Goal: Book appointment/travel/reservation

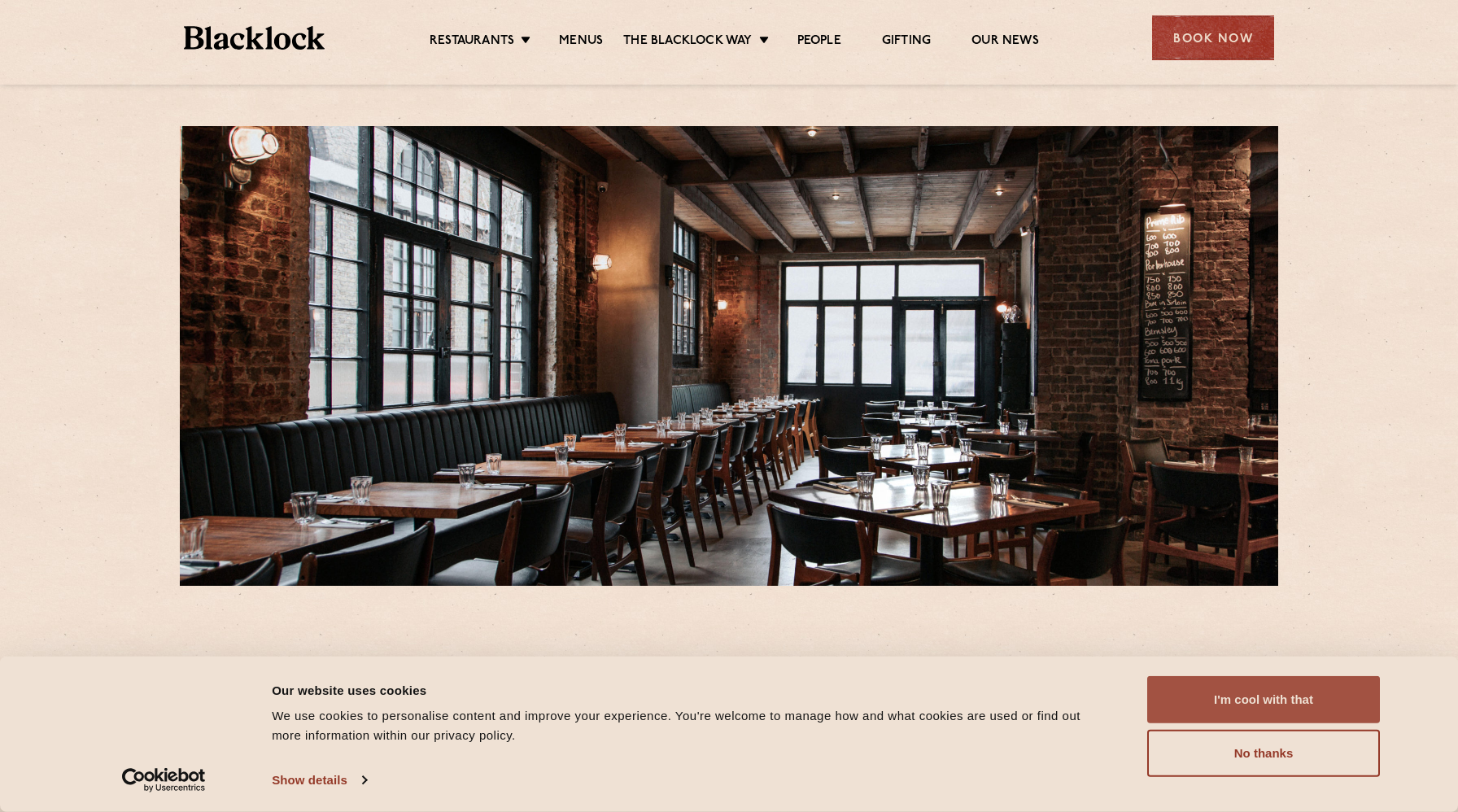
click at [1196, 697] on button "I'm cool with that" at bounding box center [1264, 699] width 233 height 48
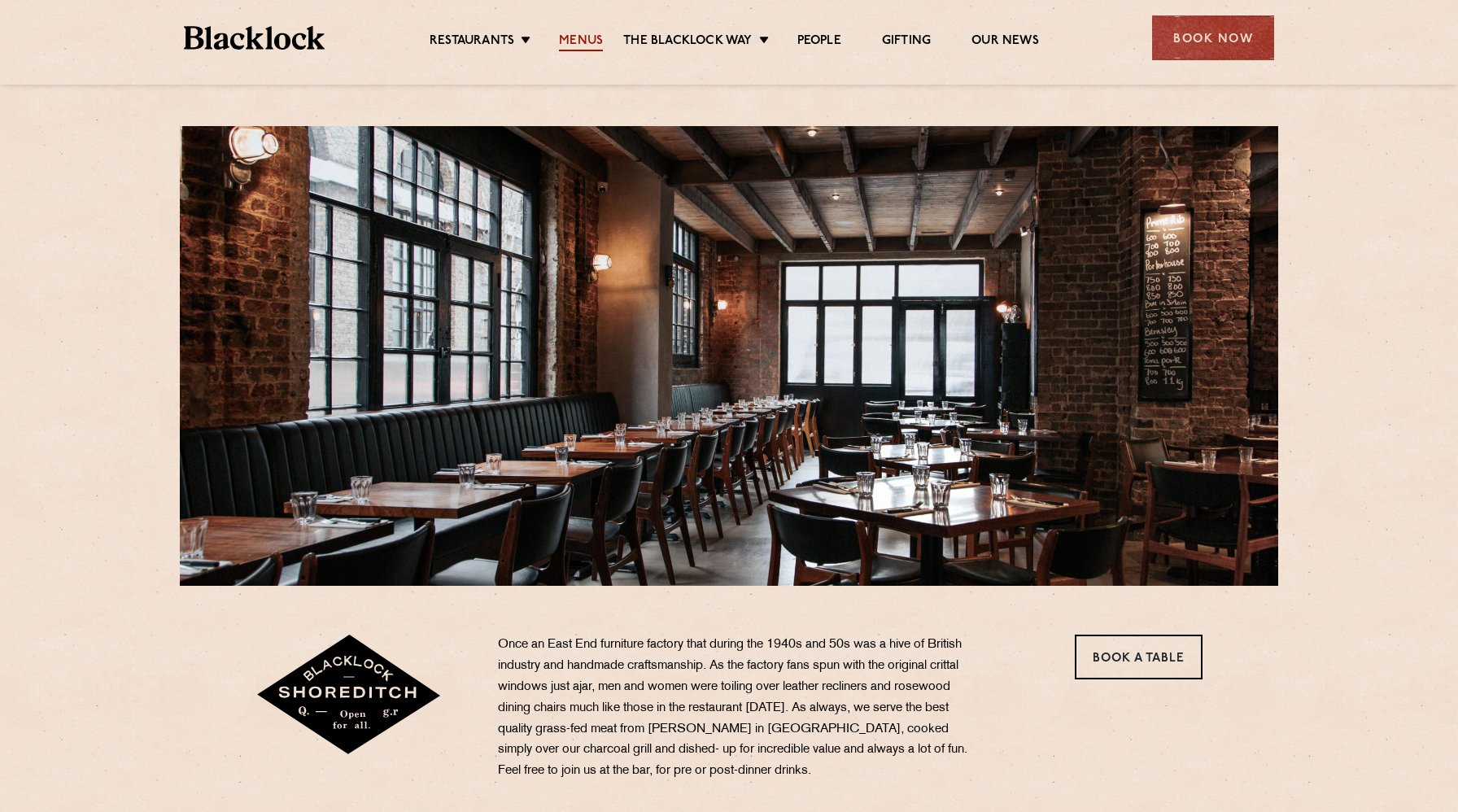
click at [584, 39] on link "Menus" at bounding box center [581, 42] width 44 height 18
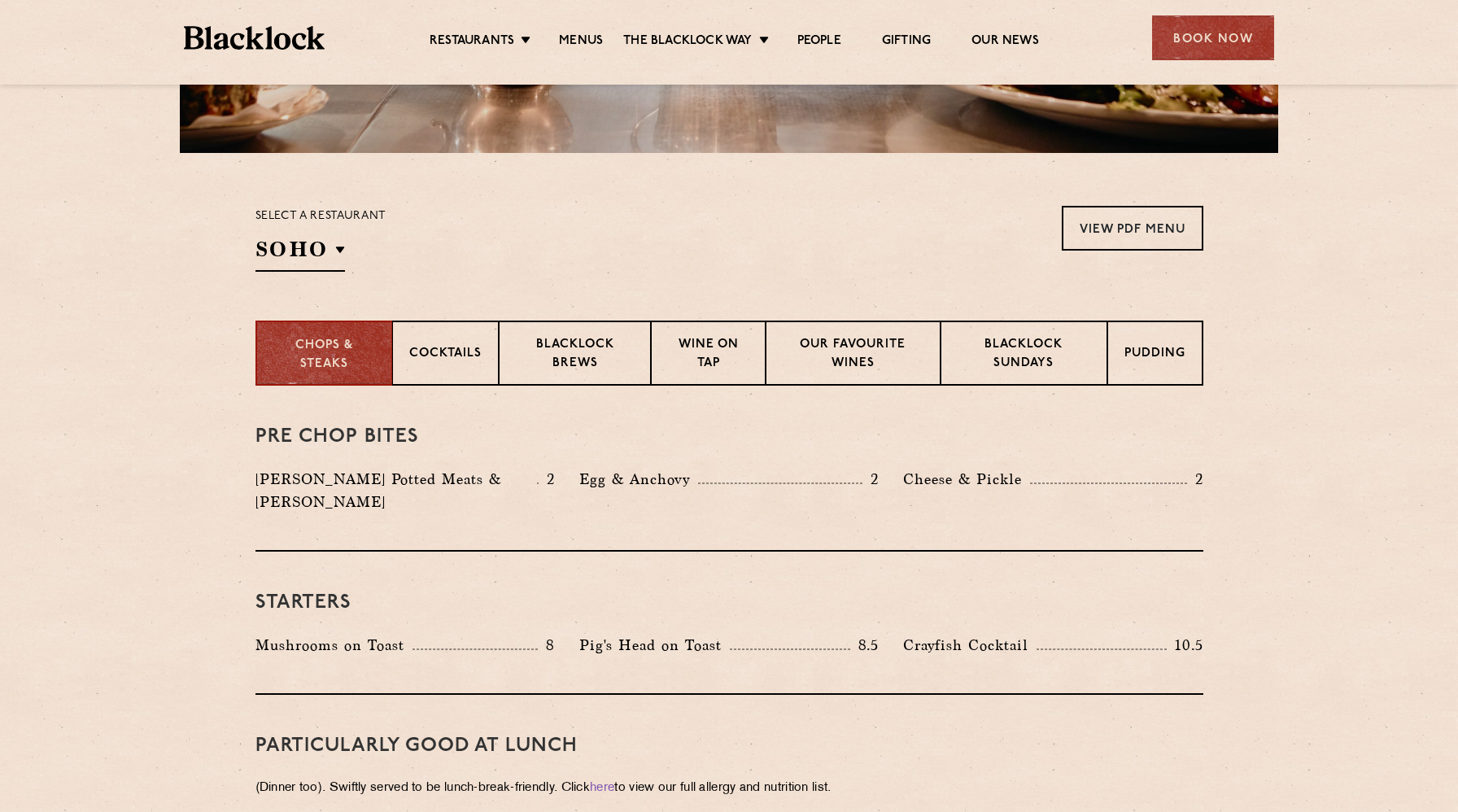
scroll to position [430, 0]
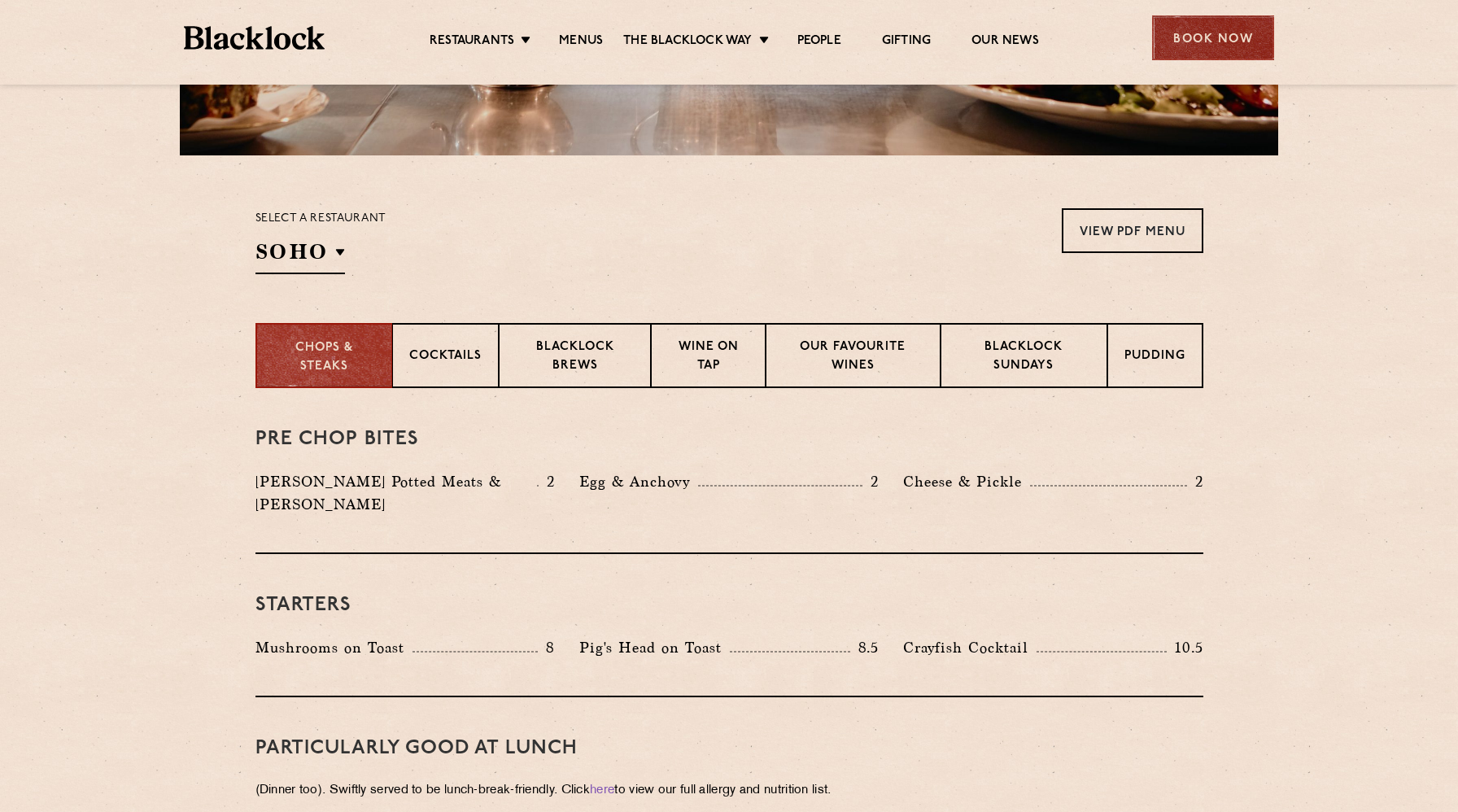
click at [1181, 18] on div "Book Now" at bounding box center [1213, 38] width 122 height 45
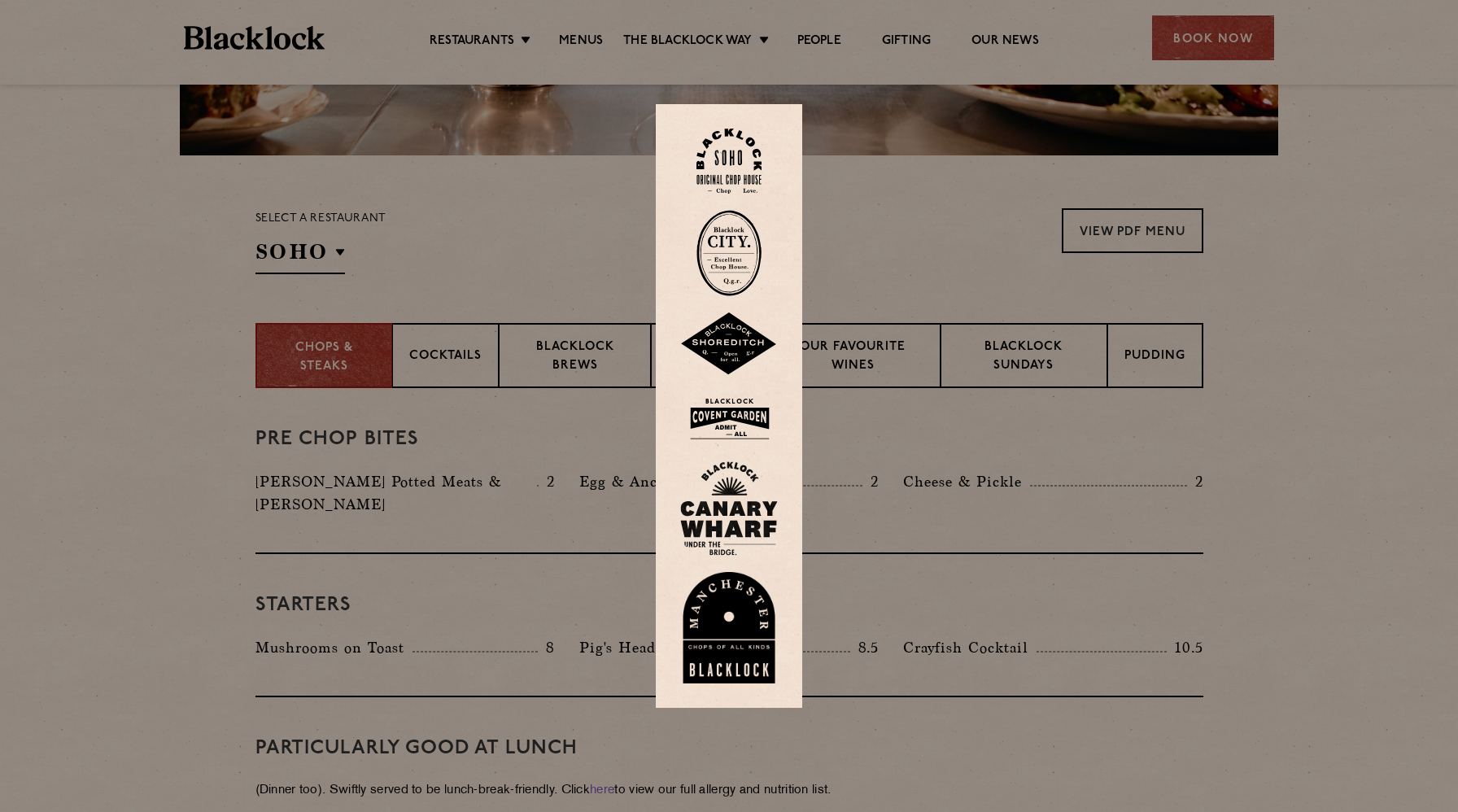
click at [740, 385] on div at bounding box center [729, 406] width 147 height 604
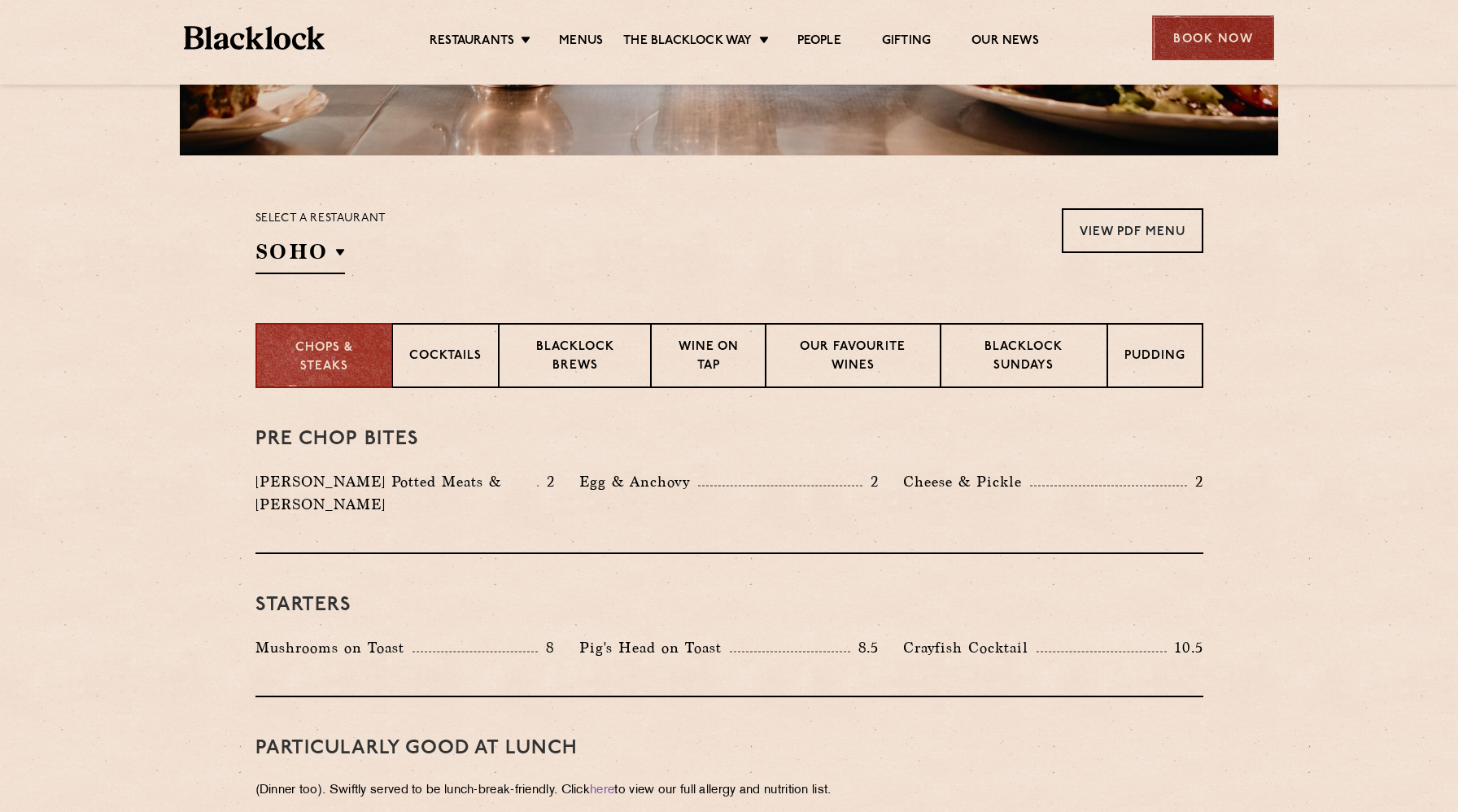
click at [1190, 27] on div "Book Now" at bounding box center [1213, 38] width 122 height 45
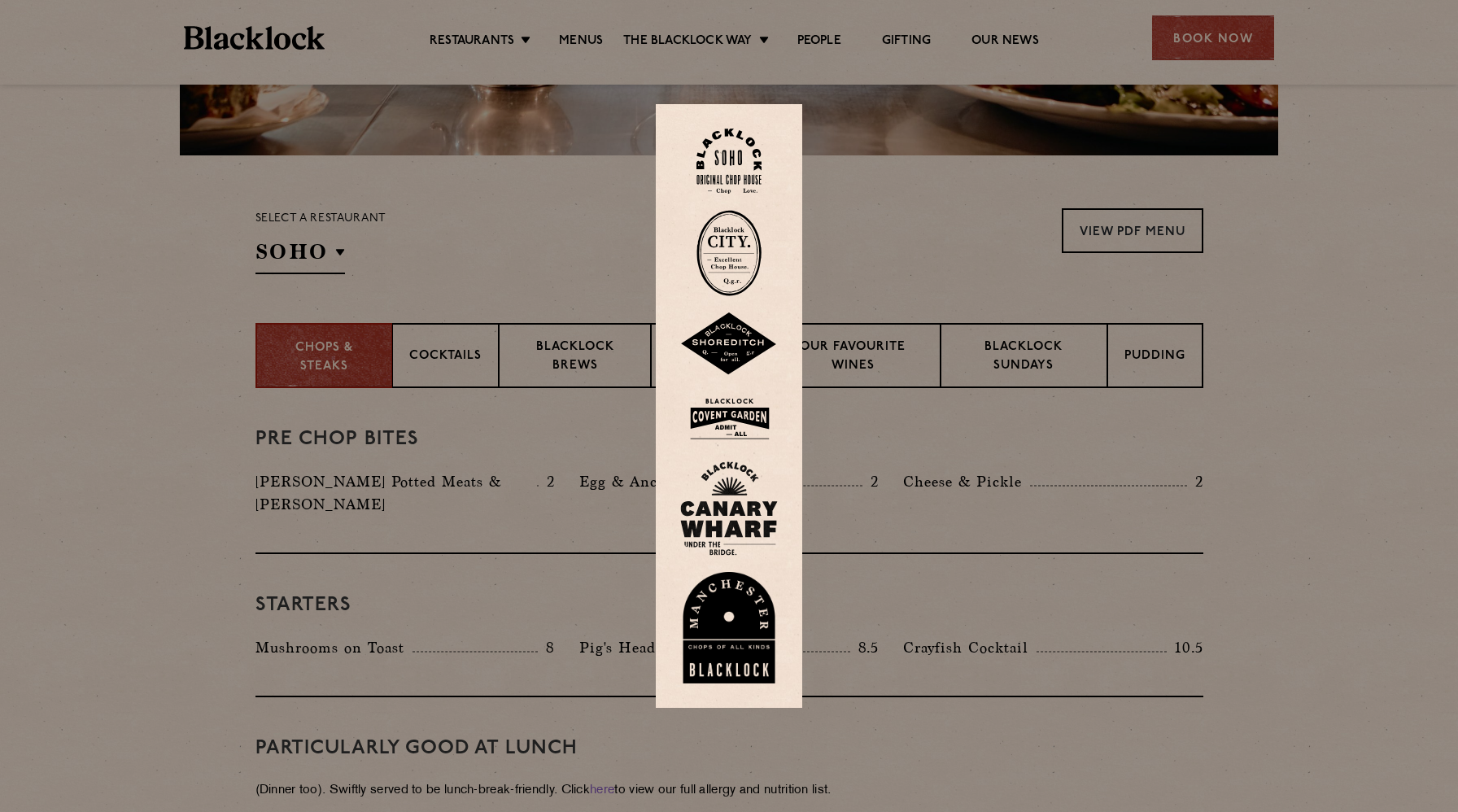
click at [717, 338] on img at bounding box center [729, 344] width 98 height 63
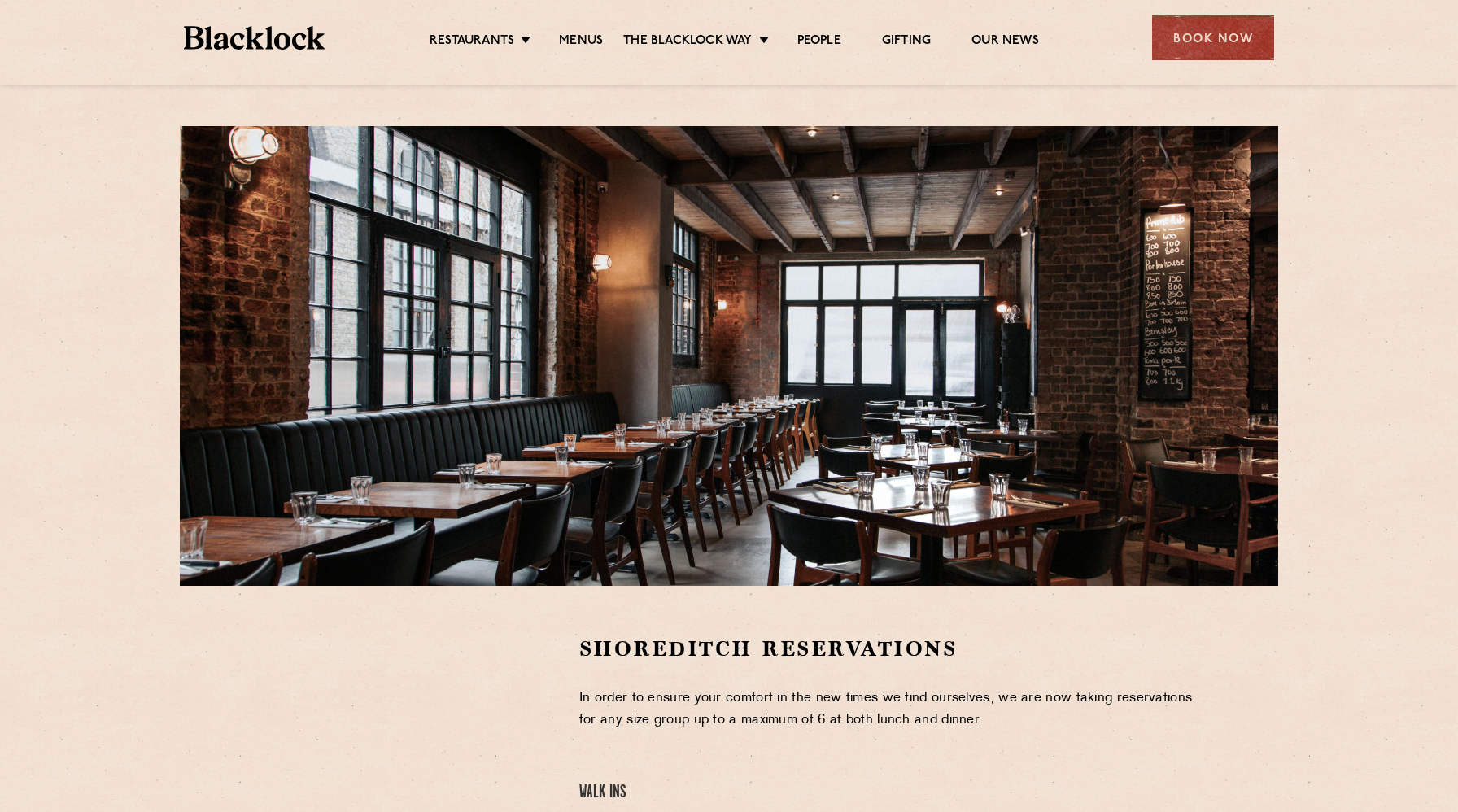
scroll to position [408, 0]
